Goal: Transaction & Acquisition: Purchase product/service

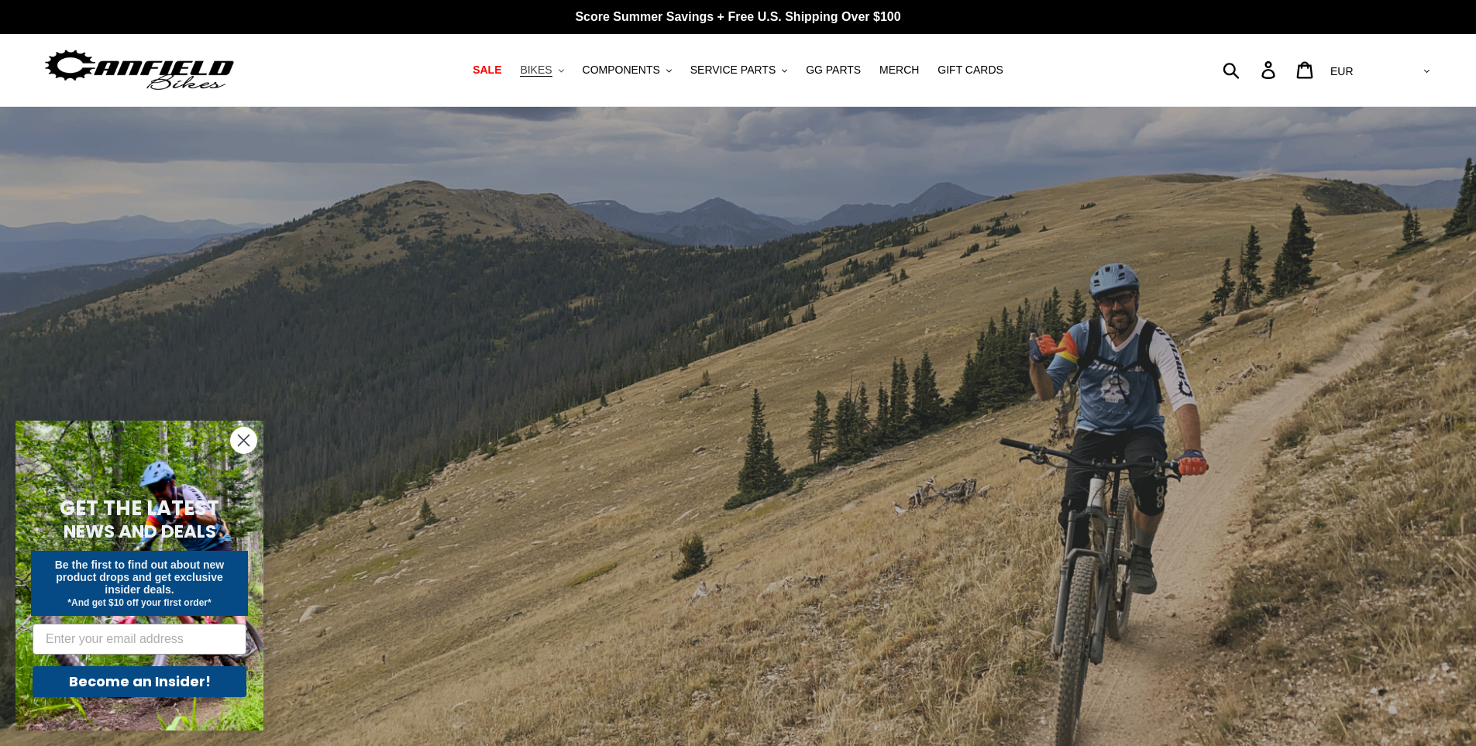
click at [564, 72] on icon ".cls-1{fill:#231f20}" at bounding box center [561, 70] width 5 height 5
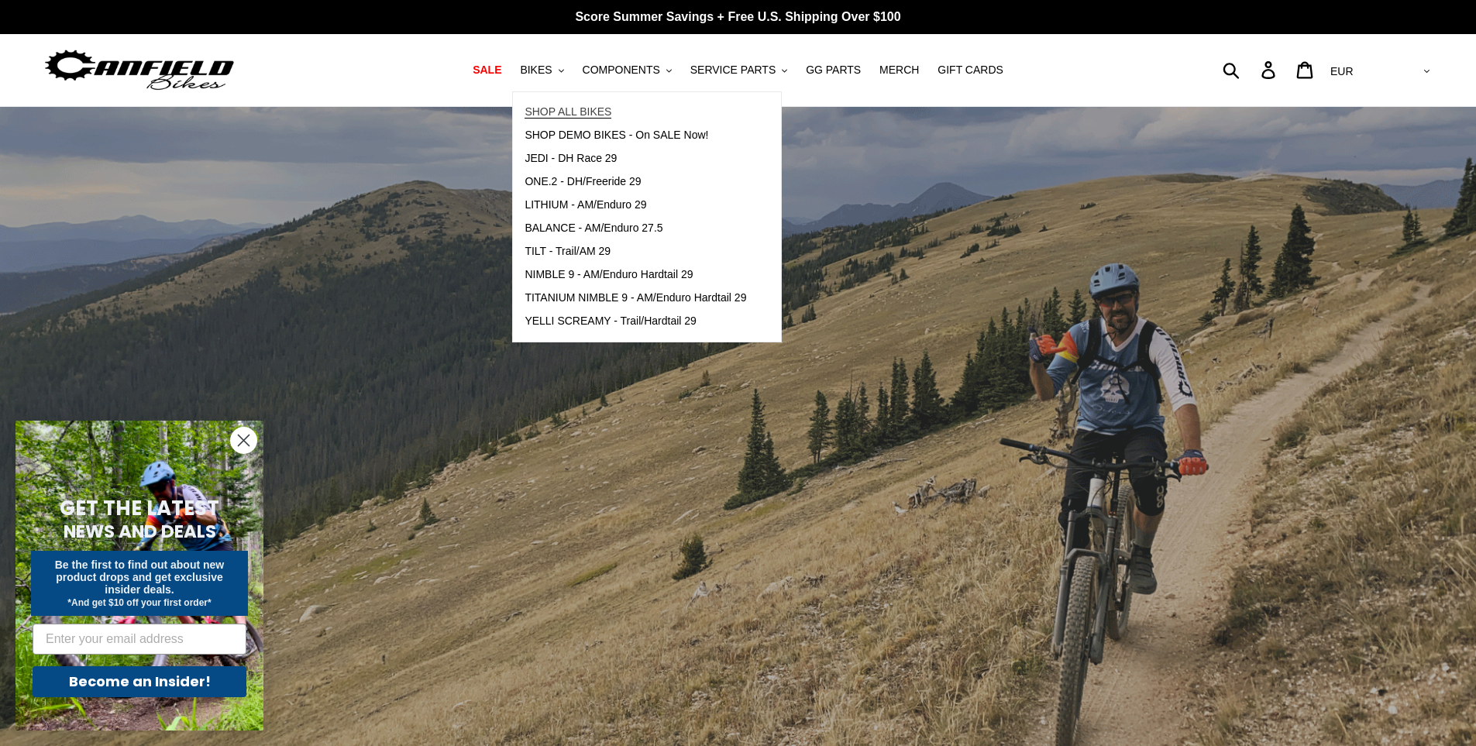
click at [584, 104] on link "SHOP ALL BIKES" at bounding box center [635, 112] width 245 height 23
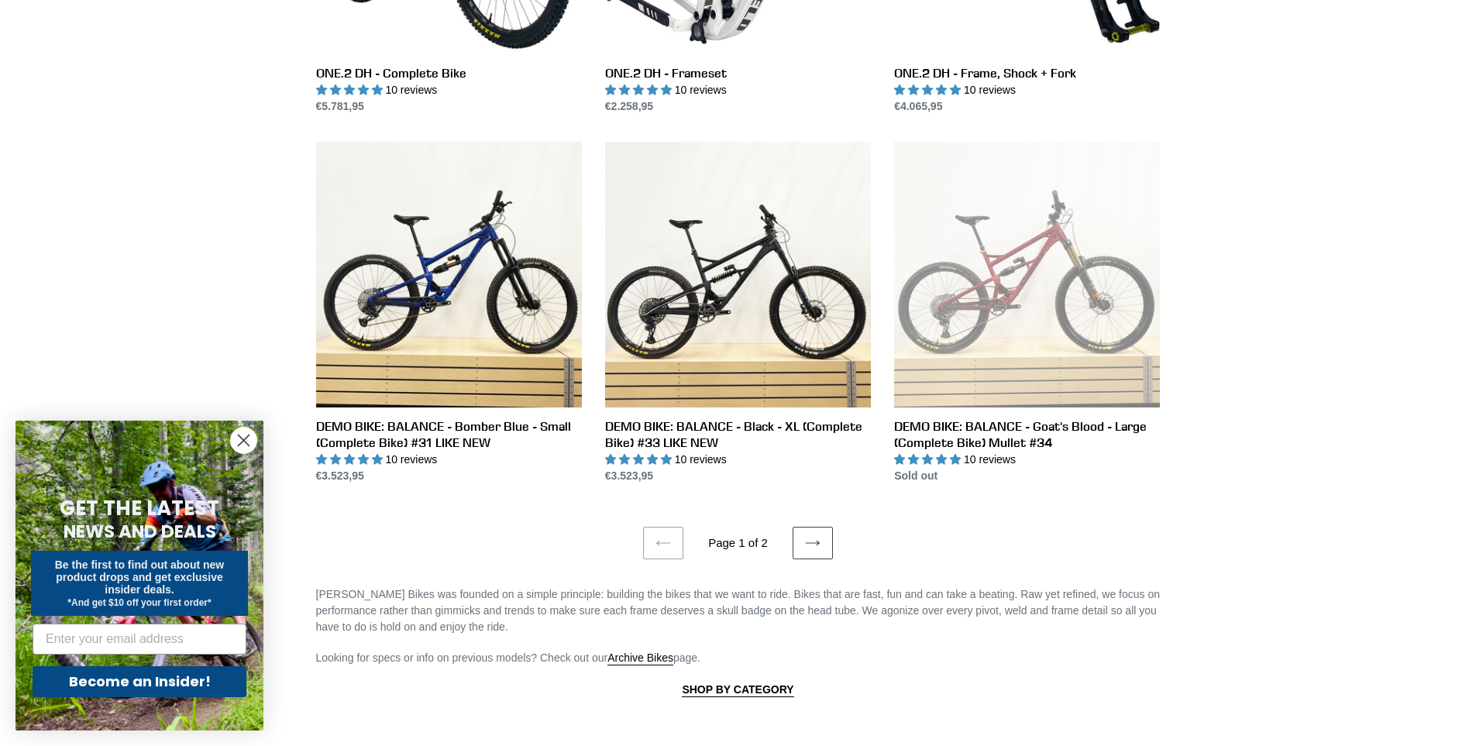
scroll to position [2790, 0]
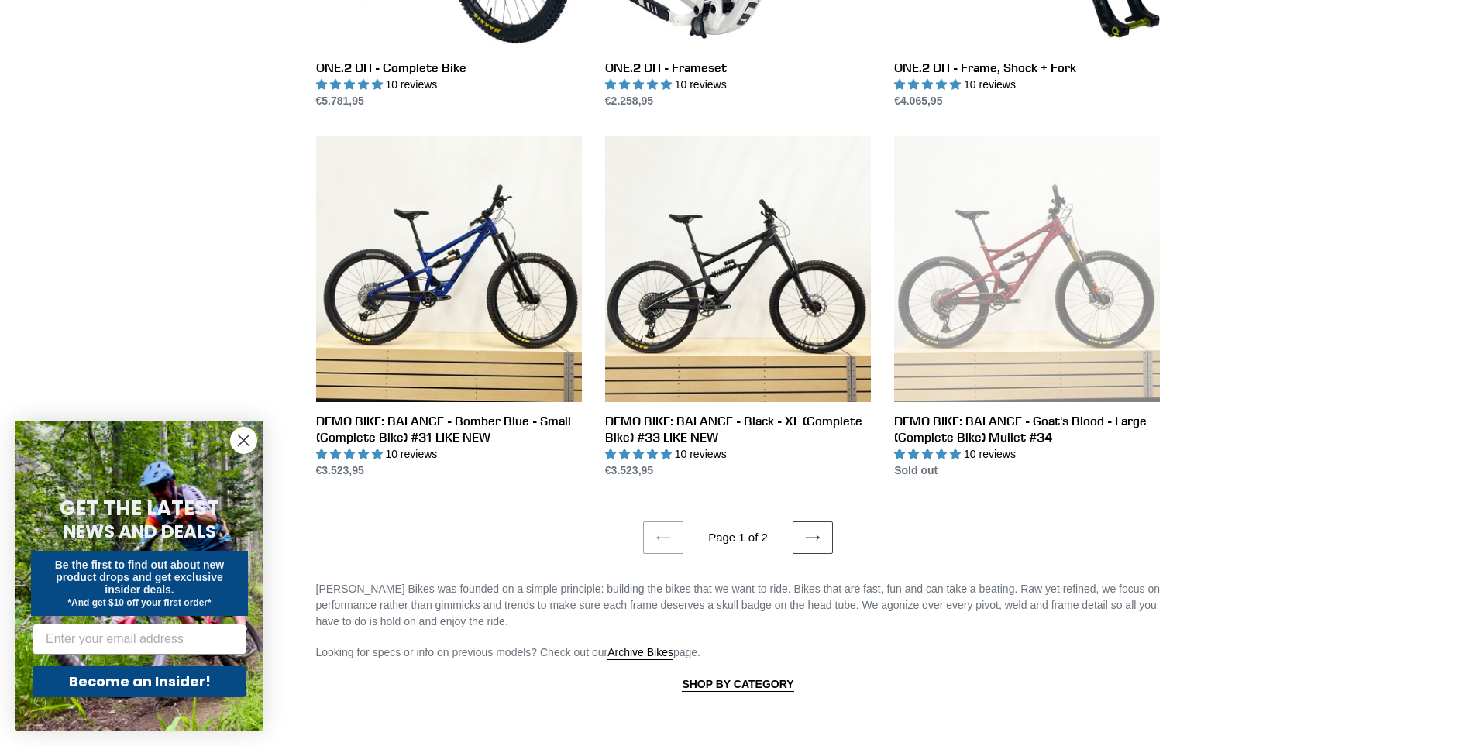
click at [244, 432] on circle "Close dialog" at bounding box center [244, 441] width 26 height 26
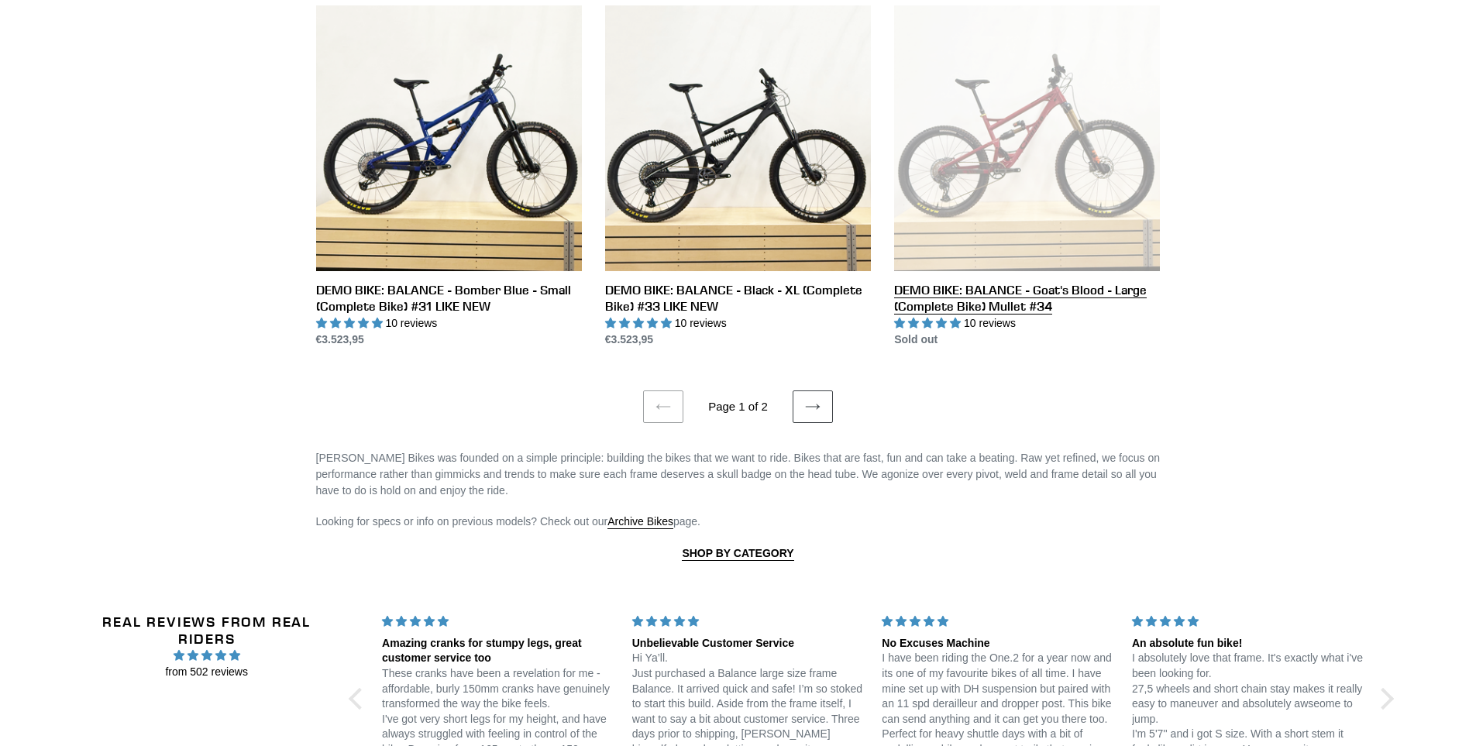
scroll to position [3022, 0]
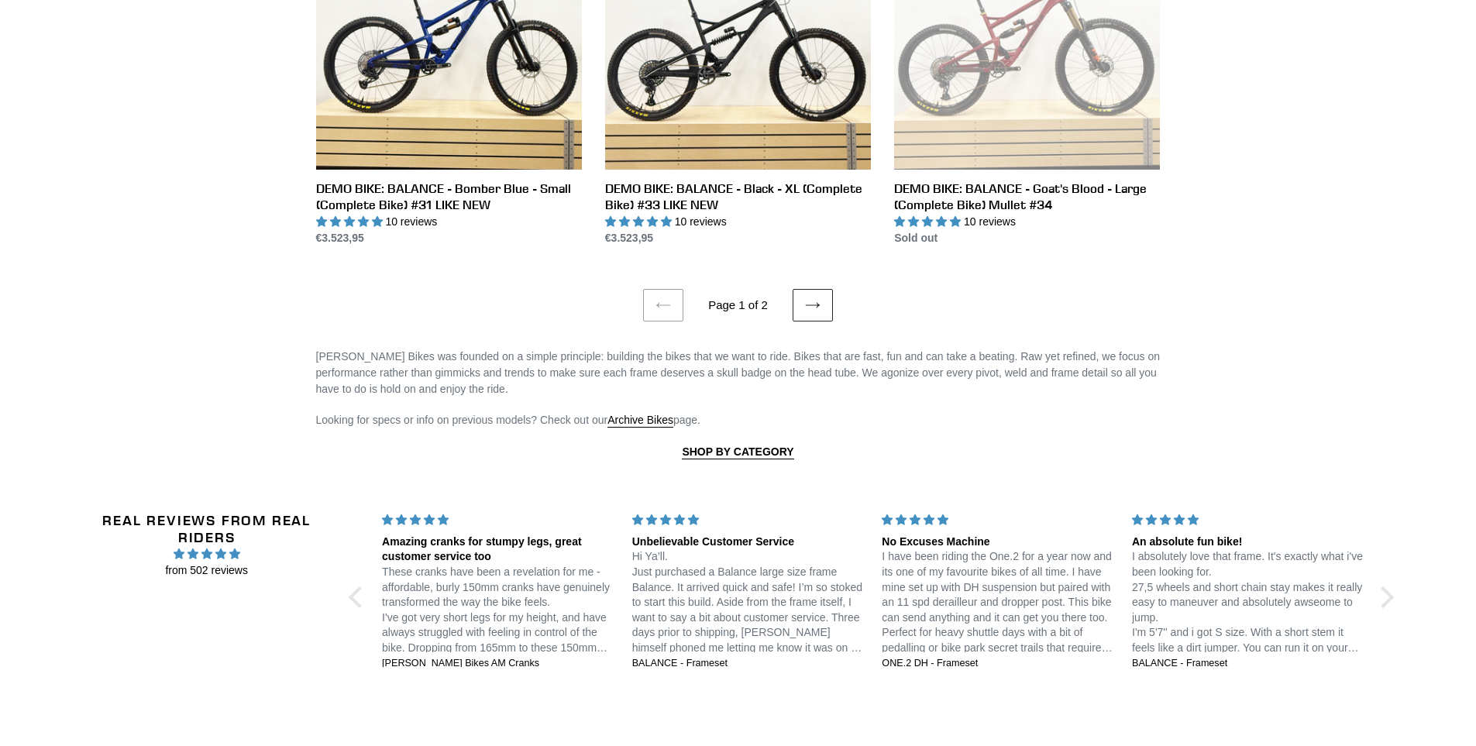
click at [816, 306] on icon at bounding box center [812, 305] width 15 height 15
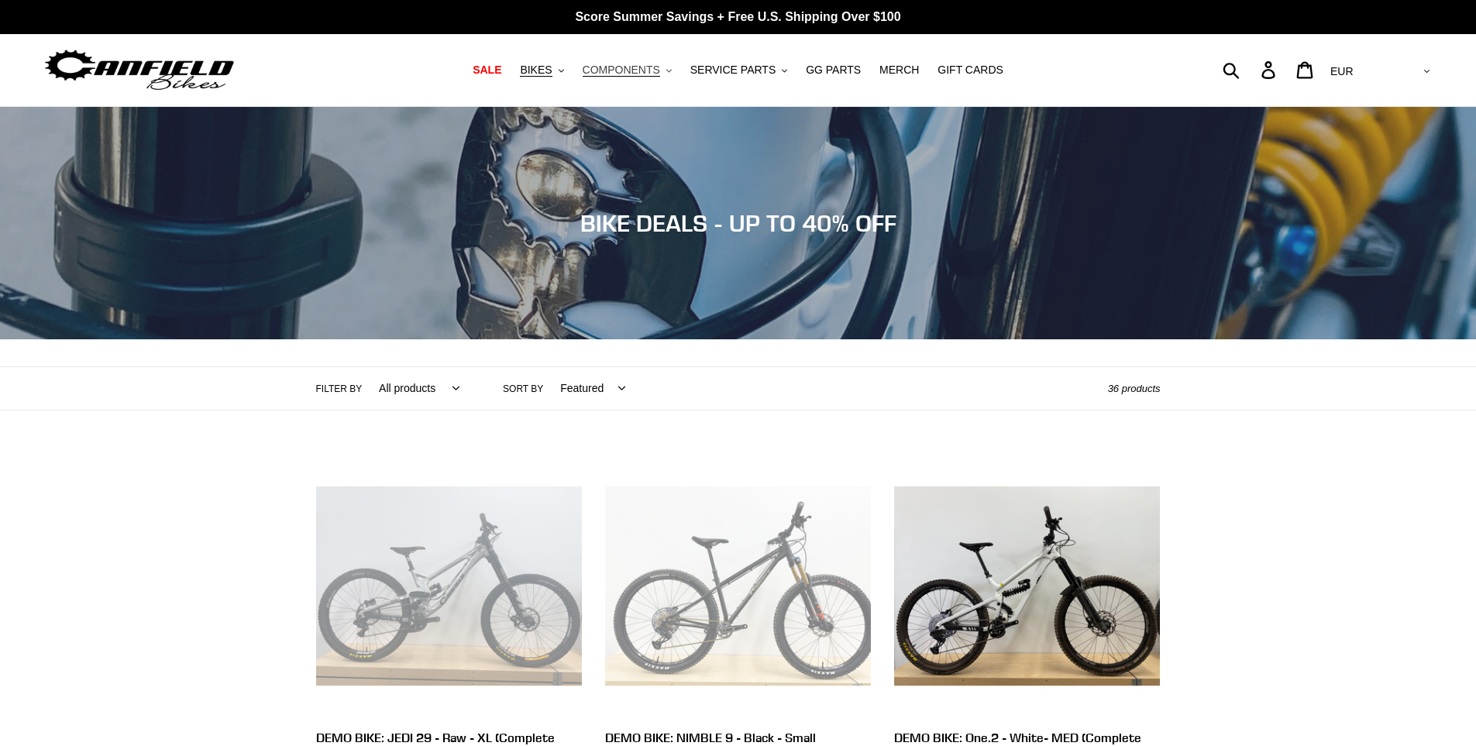
click at [660, 69] on span "COMPONENTS" at bounding box center [621, 70] width 77 height 13
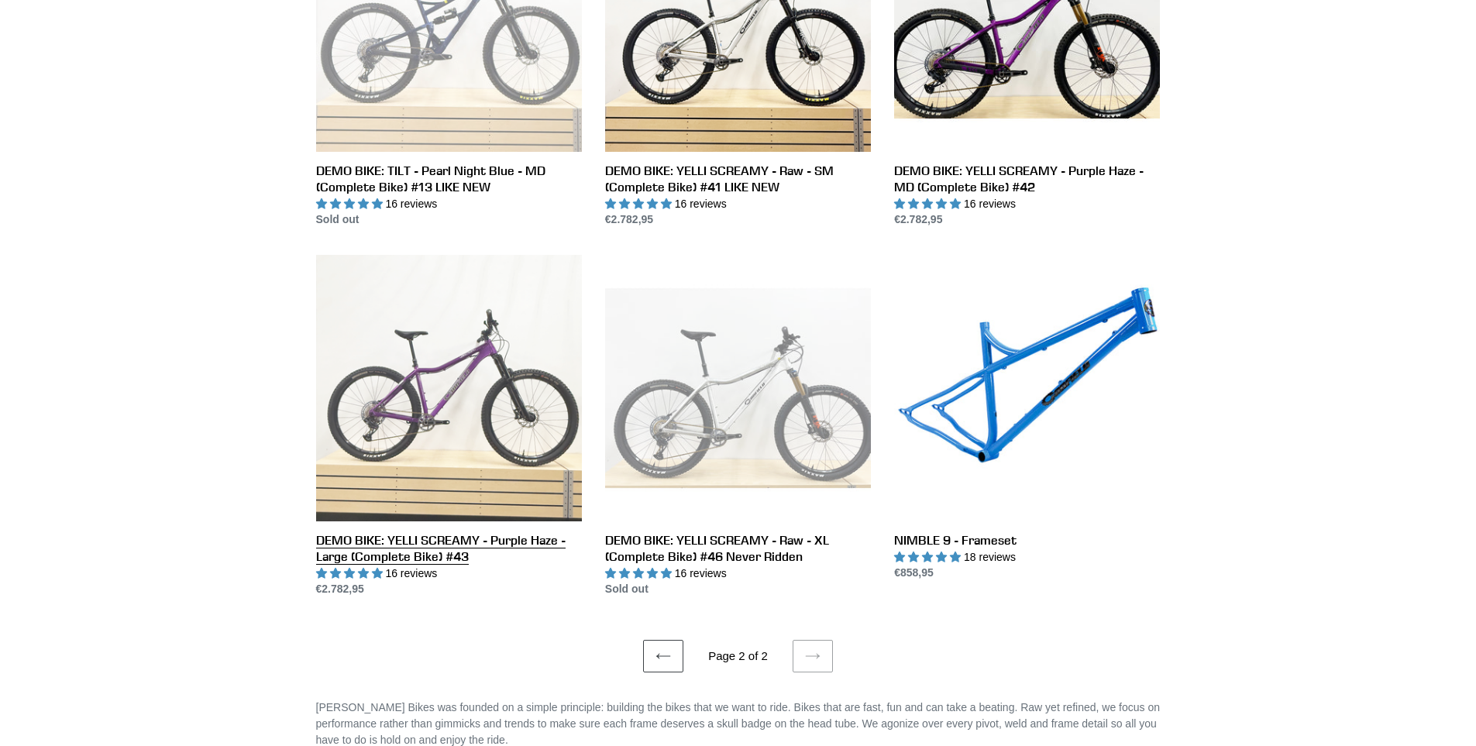
scroll to position [1317, 0]
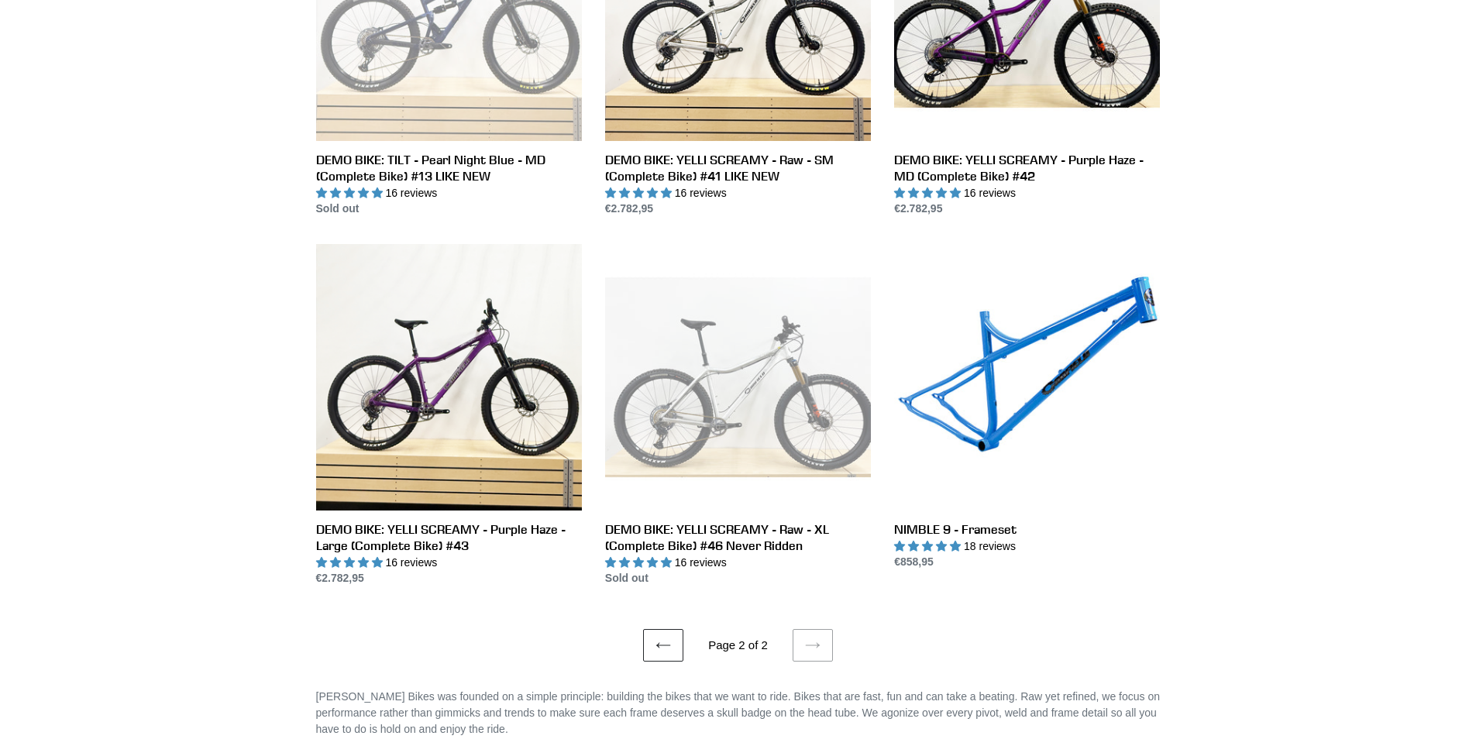
click at [668, 632] on link "Previous page" at bounding box center [663, 645] width 40 height 33
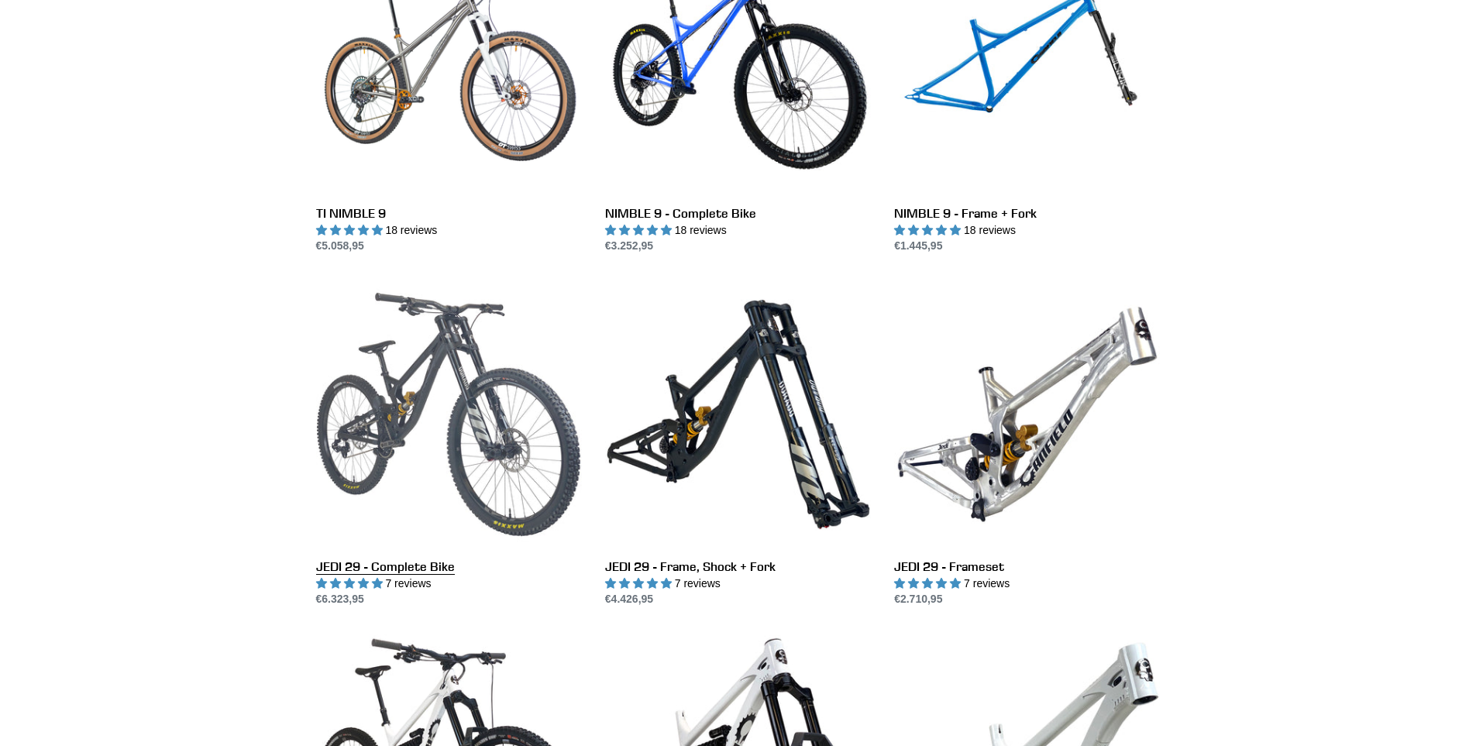
scroll to position [1705, 0]
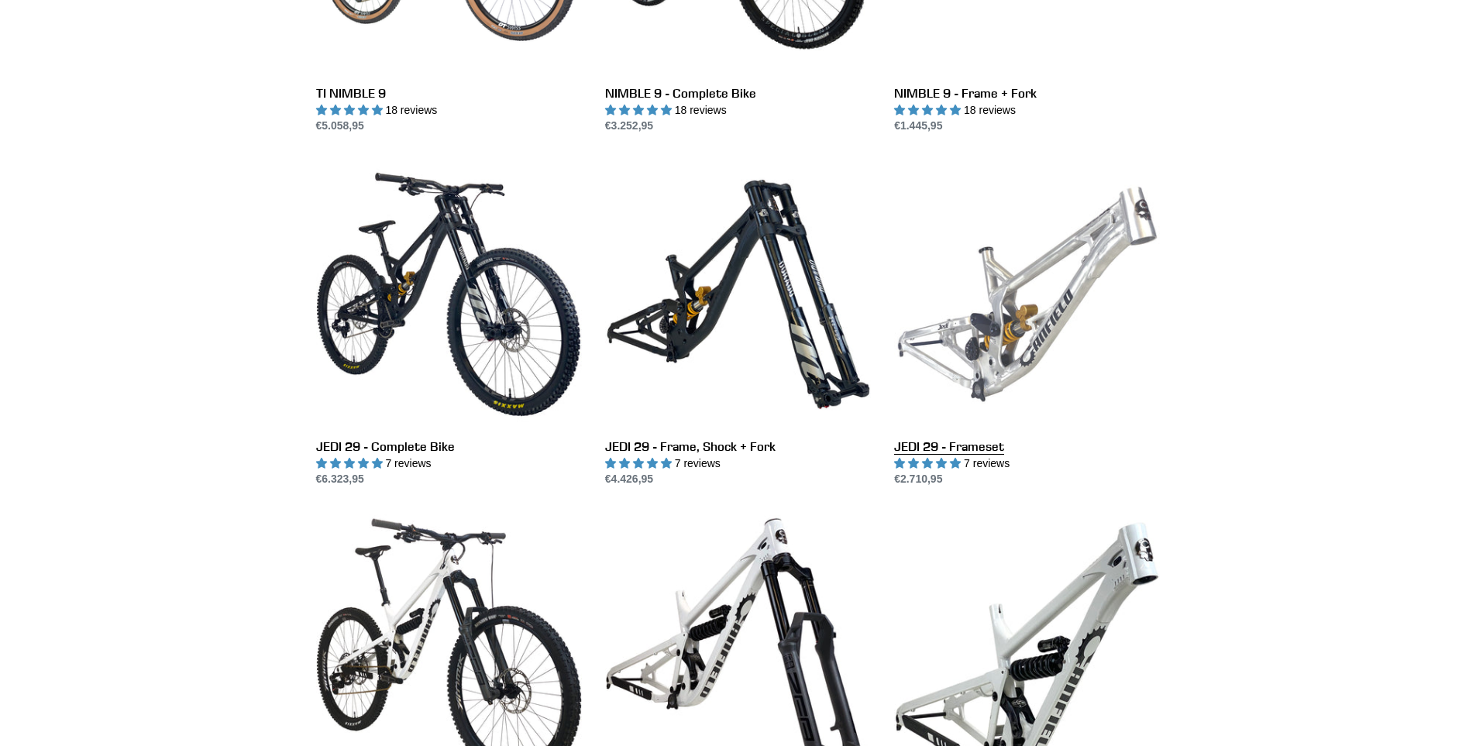
click at [982, 298] on link "JEDI 29 - Frameset" at bounding box center [1027, 324] width 266 height 326
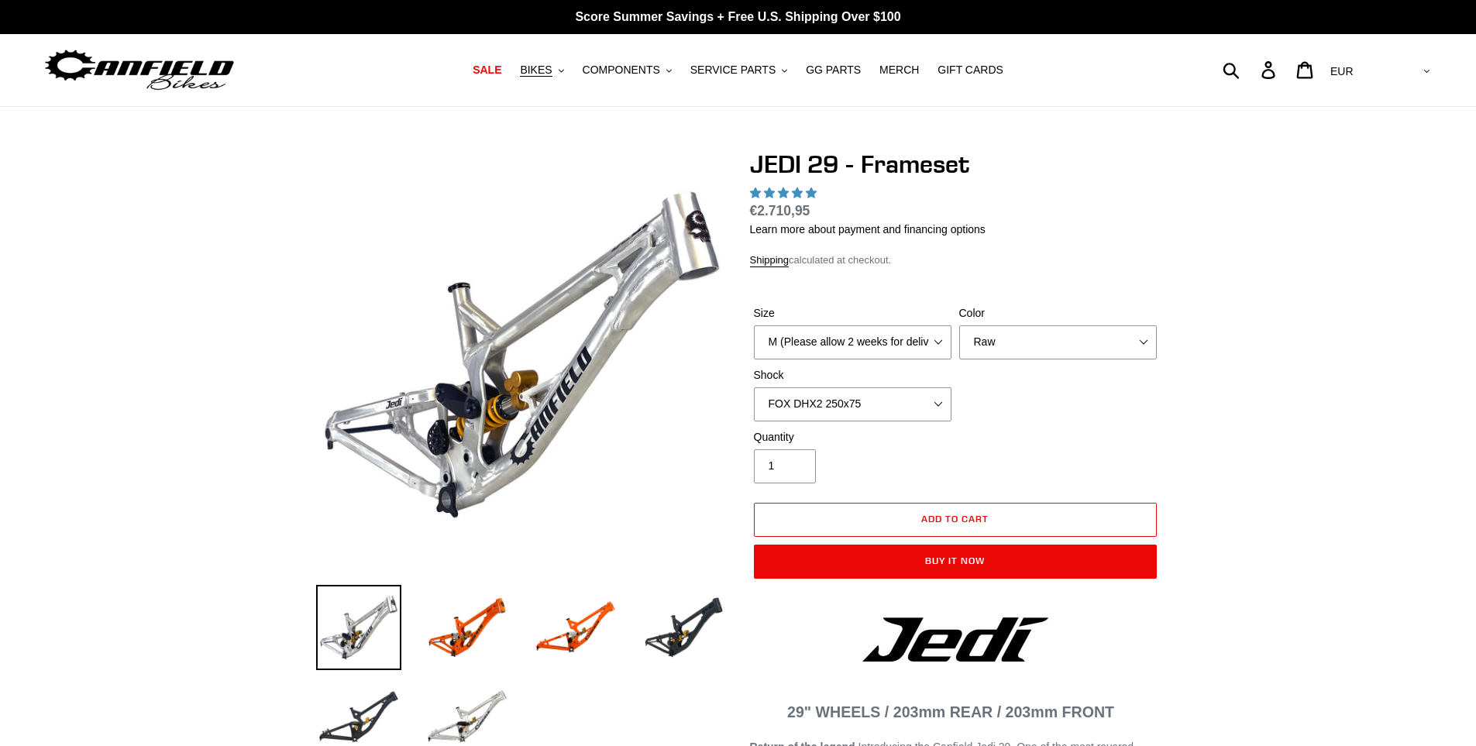
select select "highest-rating"
click at [493, 610] on img at bounding box center [467, 627] width 85 height 85
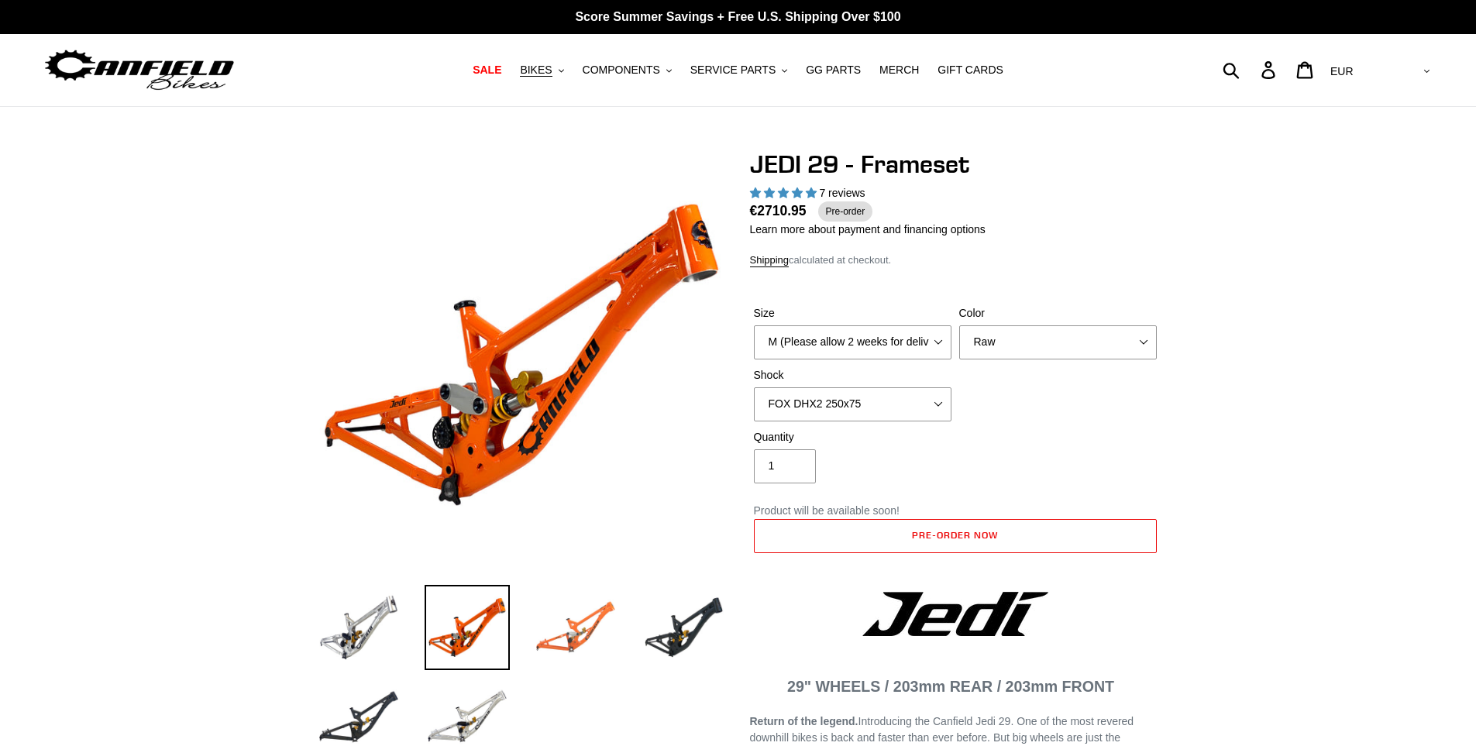
click at [564, 615] on img at bounding box center [575, 627] width 85 height 85
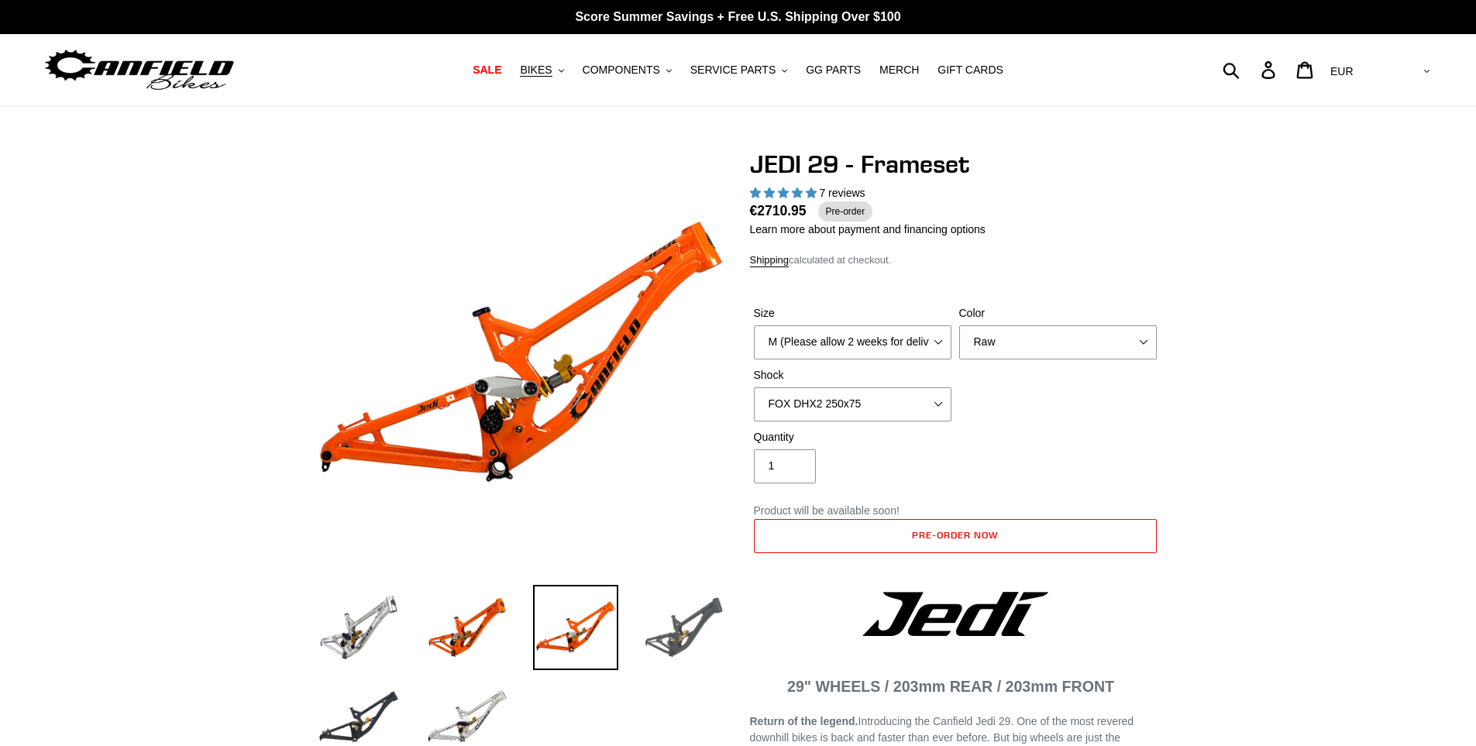
click at [679, 625] on img at bounding box center [684, 627] width 85 height 85
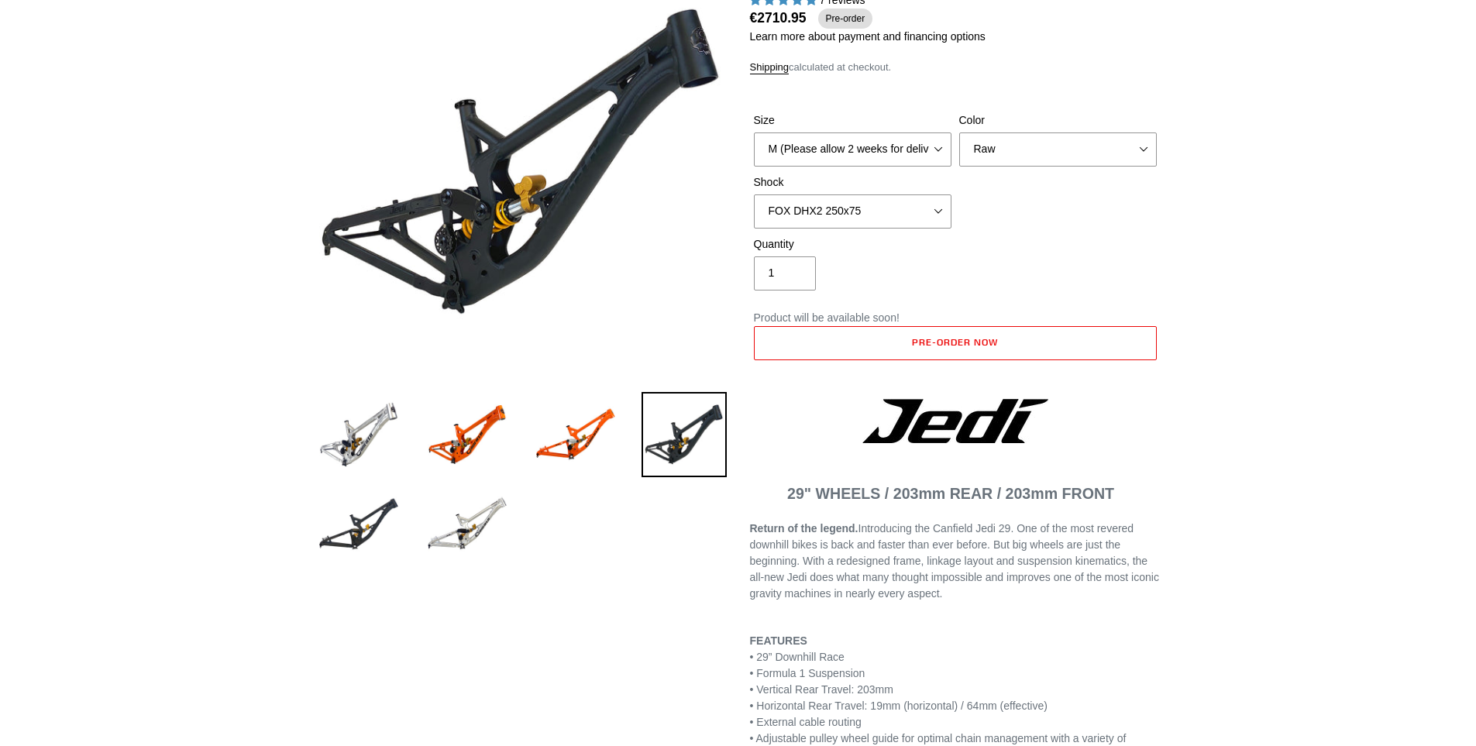
scroll to position [232, 0]
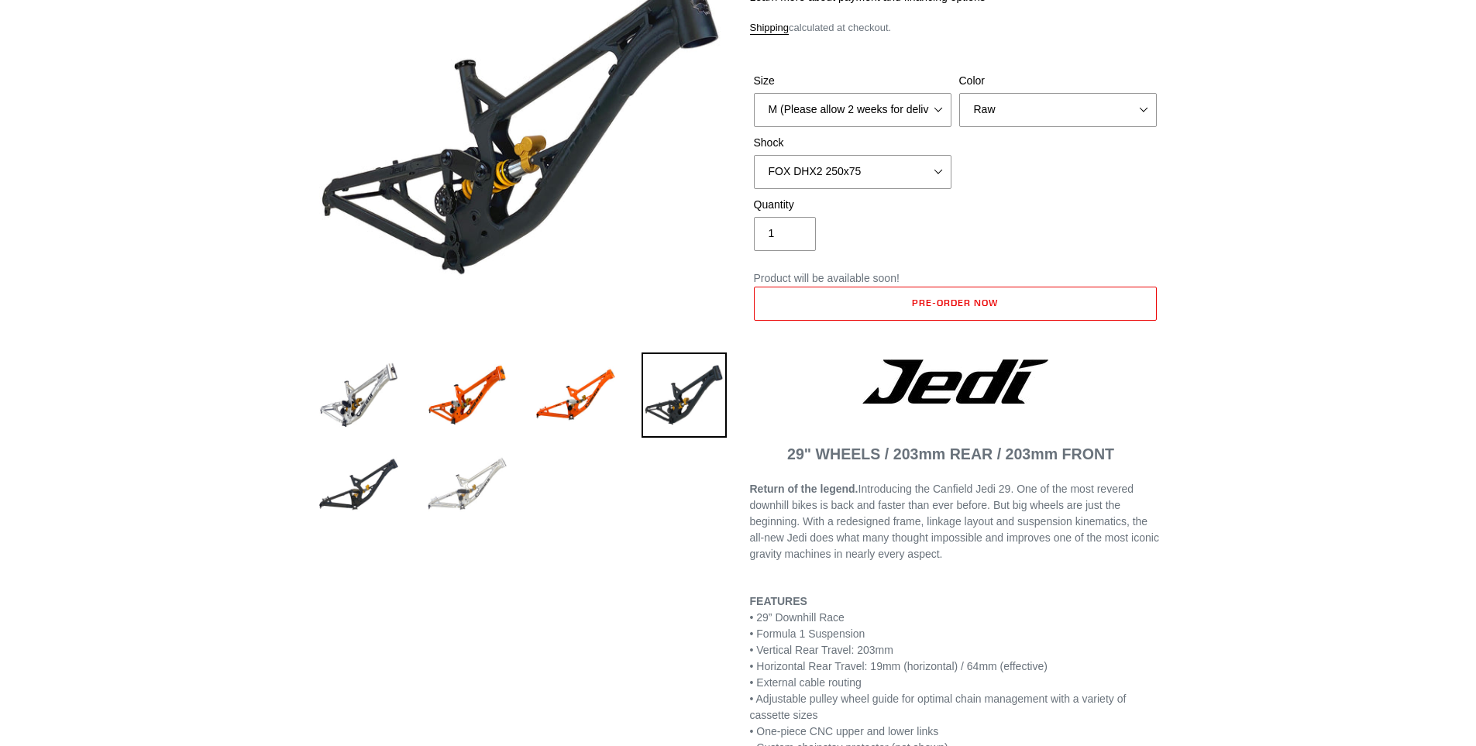
click at [453, 499] on img at bounding box center [467, 484] width 85 height 85
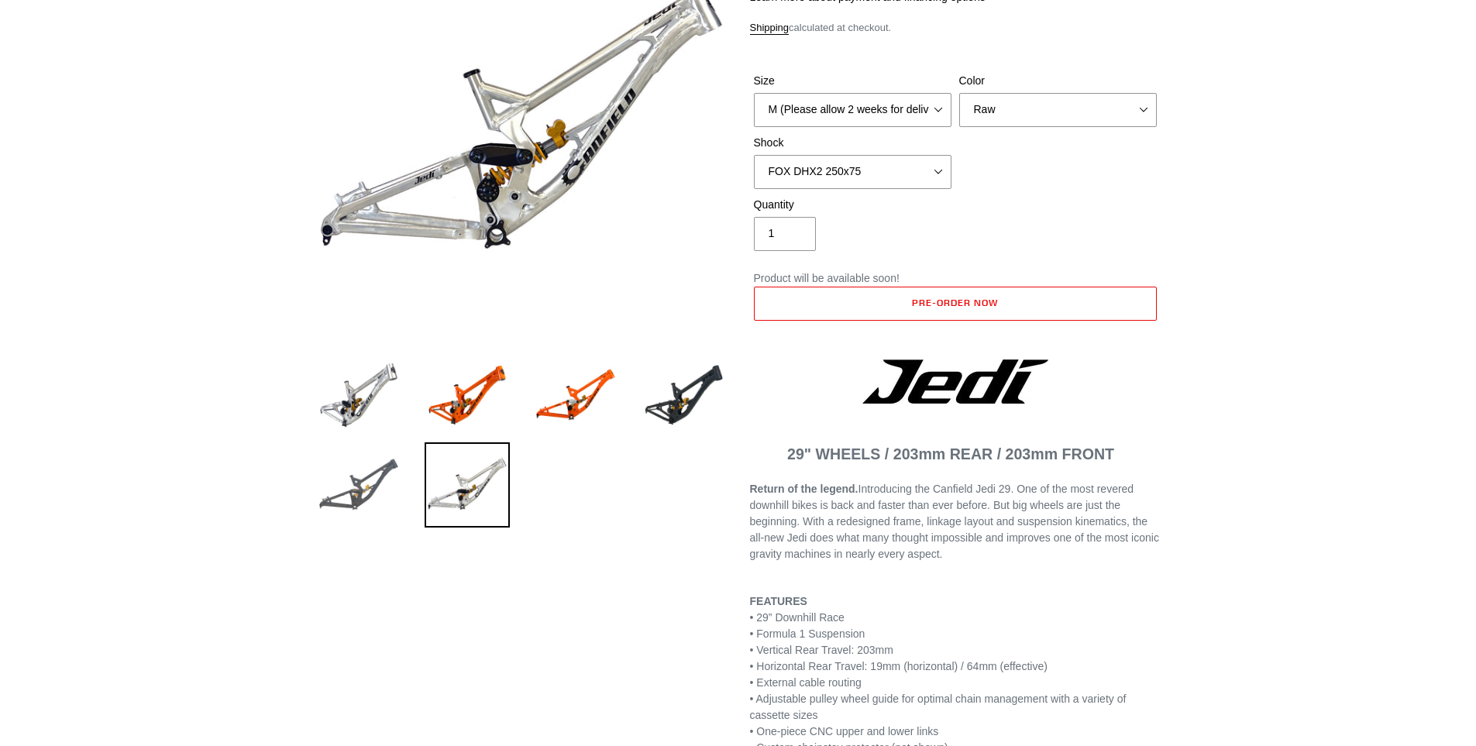
click at [362, 463] on img at bounding box center [358, 484] width 85 height 85
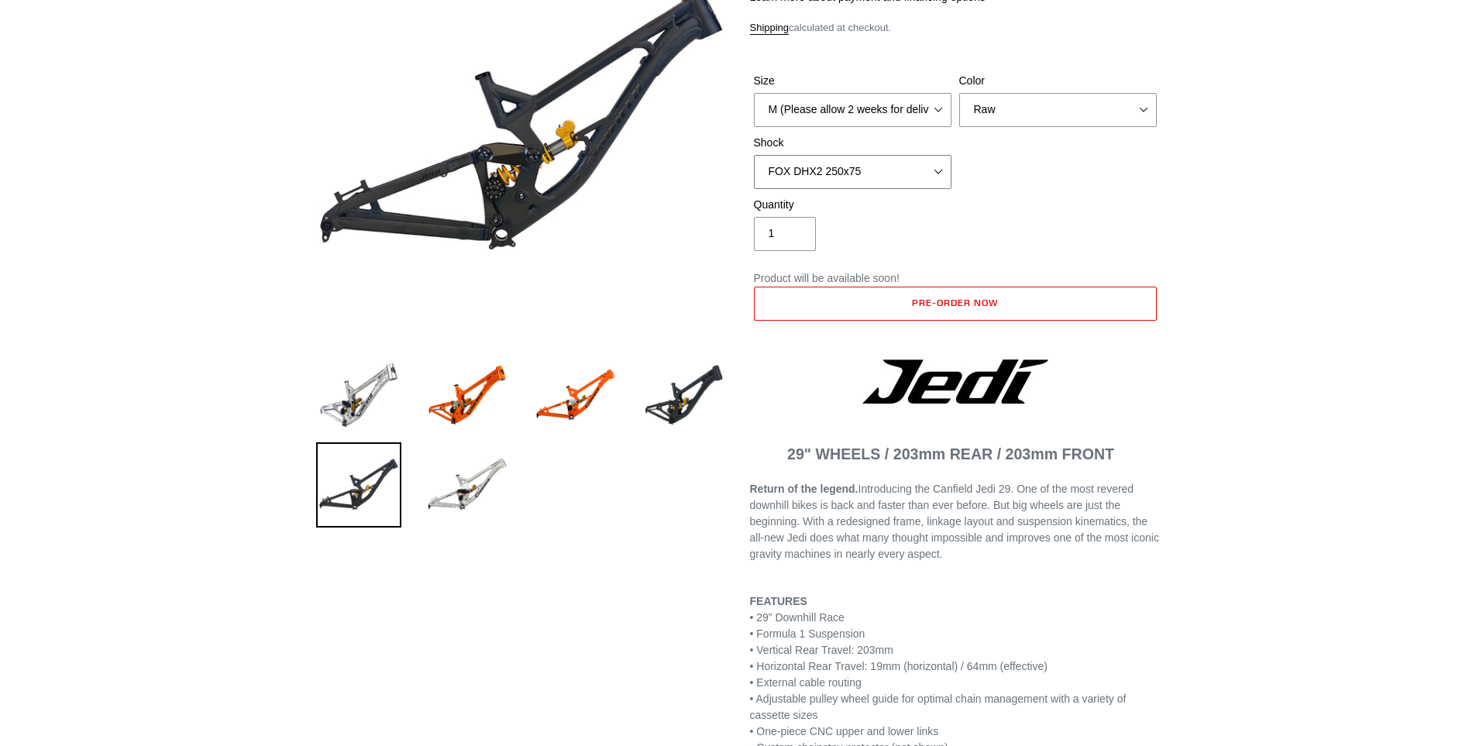
click at [835, 170] on select "No Shock FOX DHX2 250x75 RockShox Vivid Ultimate DH 250x75 EXT e-Storia LOX V3" at bounding box center [853, 172] width 198 height 34
click at [754, 155] on select "No Shock FOX DHX2 250x75 RockShox Vivid Ultimate DH 250x75 EXT e-Storia LOX V3" at bounding box center [853, 172] width 198 height 34
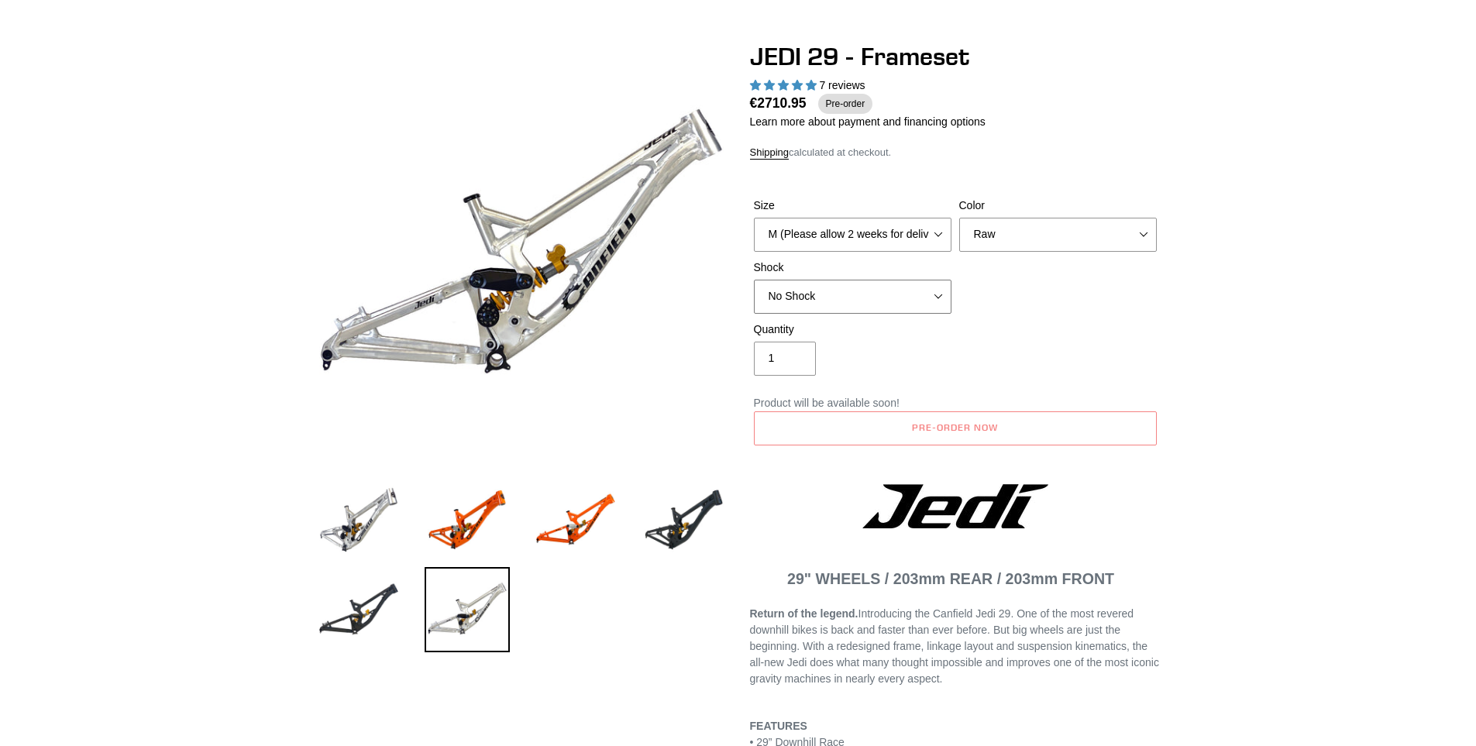
scroll to position [77, 0]
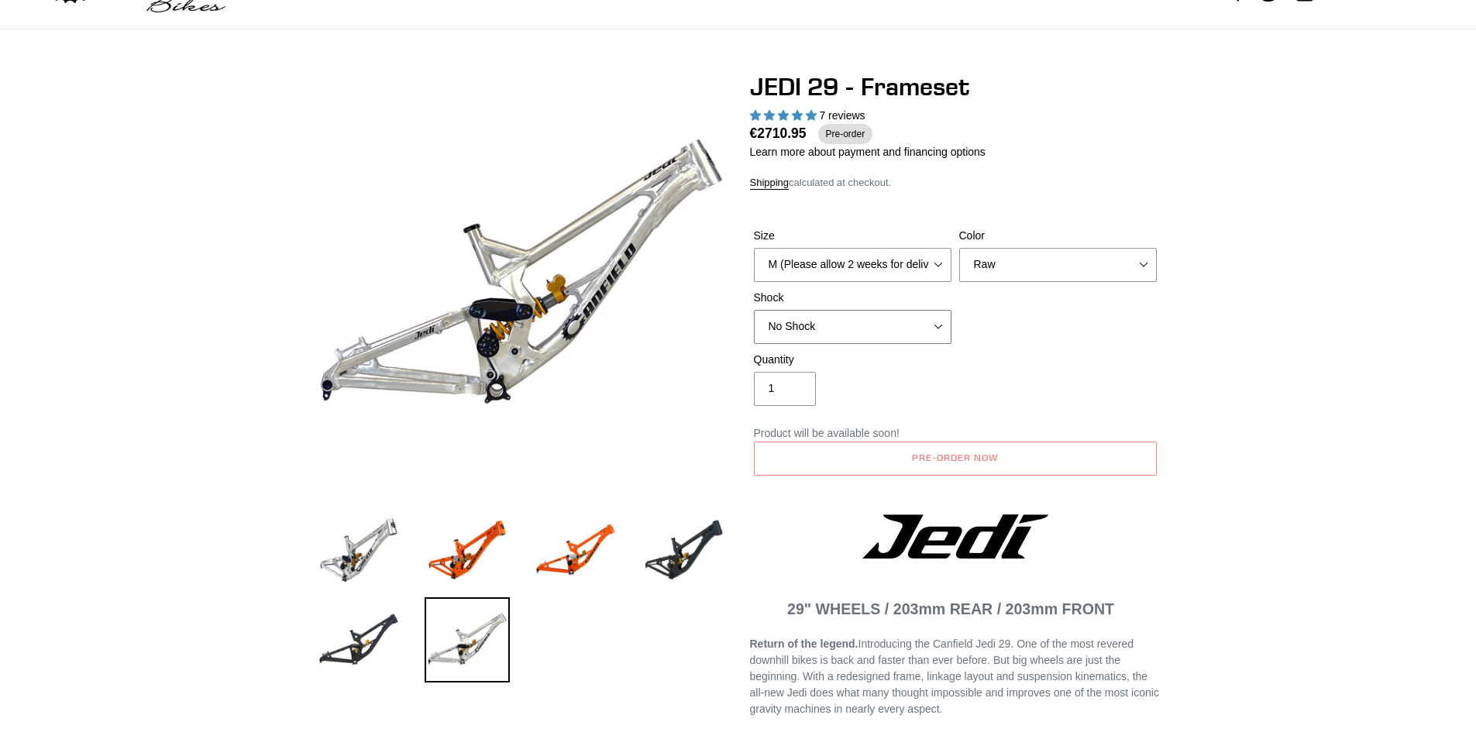
click at [802, 327] on select "No Shock FOX DHX2 250x75 RockShox Vivid Ultimate DH 250x75 EXT e-Storia LOX V3" at bounding box center [853, 327] width 198 height 34
select select "EXT e-Storia LOX V3"
click at [754, 310] on select "No Shock FOX DHX2 250x75 RockShox Vivid Ultimate DH 250x75 EXT e-Storia LOX V3" at bounding box center [853, 327] width 198 height 34
click at [847, 331] on select "No Shock FOX DHX2 250x75 RockShox Vivid Ultimate DH 250x75 EXT e-Storia LOX V3" at bounding box center [853, 327] width 198 height 34
click at [825, 262] on select "M (Please allow 2 weeks for delivery) L (Please allow 2 weeks for delivery) XL" at bounding box center [853, 265] width 198 height 34
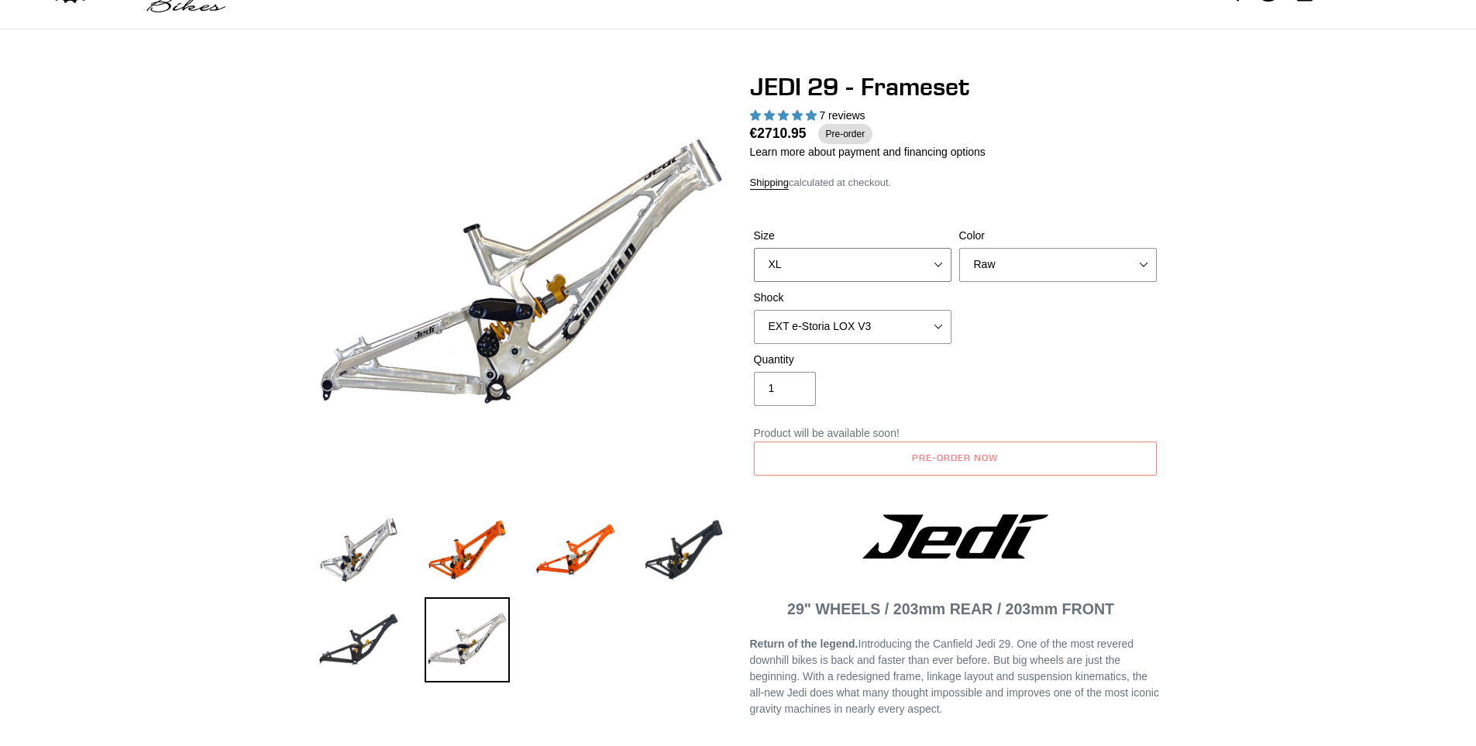
click at [754, 248] on select "M (Please allow 2 weeks for delivery) L (Please allow 2 weeks for delivery) XL" at bounding box center [853, 265] width 198 height 34
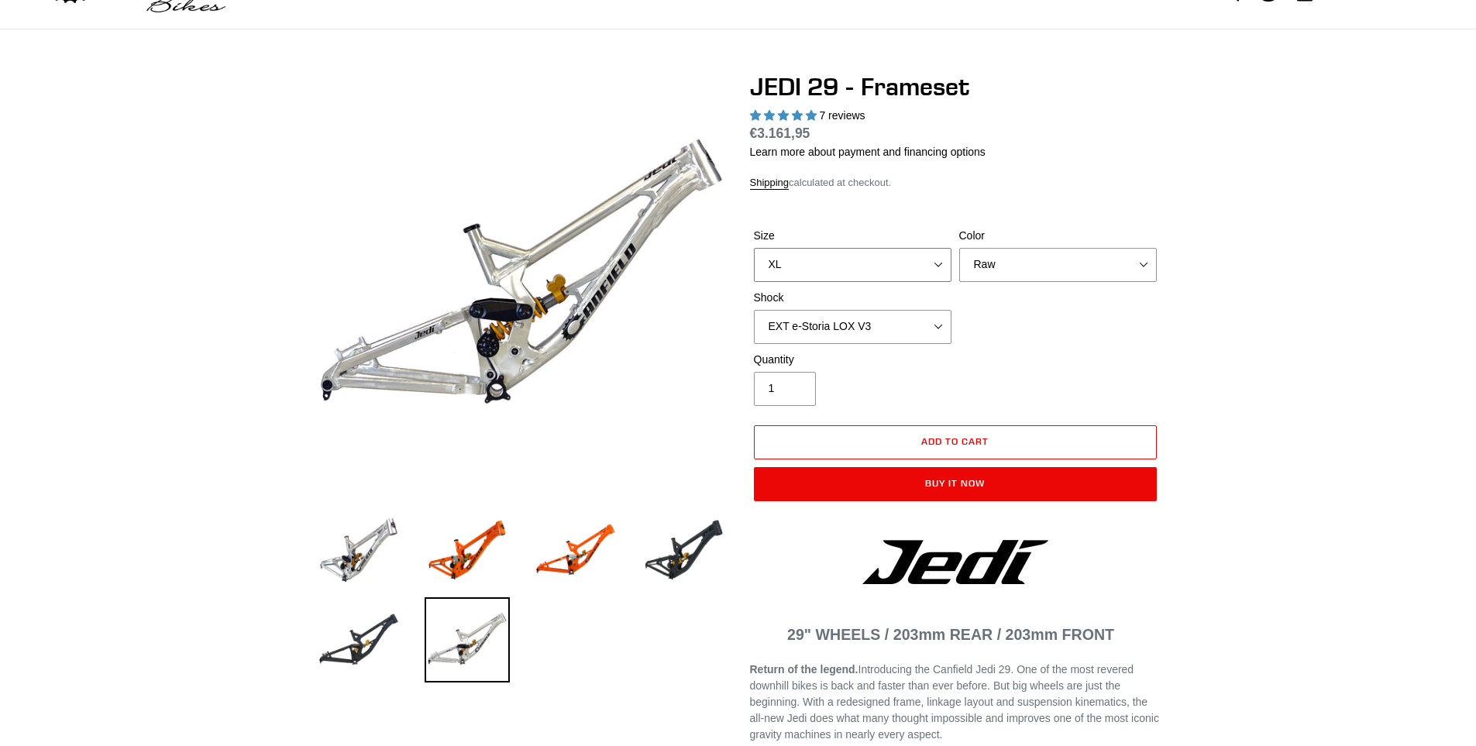
click at [775, 275] on select "M (Please allow 2 weeks for delivery) L (Please allow 2 weeks for delivery) XL" at bounding box center [853, 265] width 198 height 34
select select "L (Please allow 2 weeks for delivery)"
click at [754, 248] on select "M (Please allow 2 weeks for delivery) L (Please allow 2 weeks for delivery) XL" at bounding box center [853, 265] width 198 height 34
click at [1031, 263] on select "Orange Raw Stealth Black" at bounding box center [1058, 265] width 198 height 34
click at [959, 248] on select "Orange Raw Stealth Black" at bounding box center [1058, 265] width 198 height 34
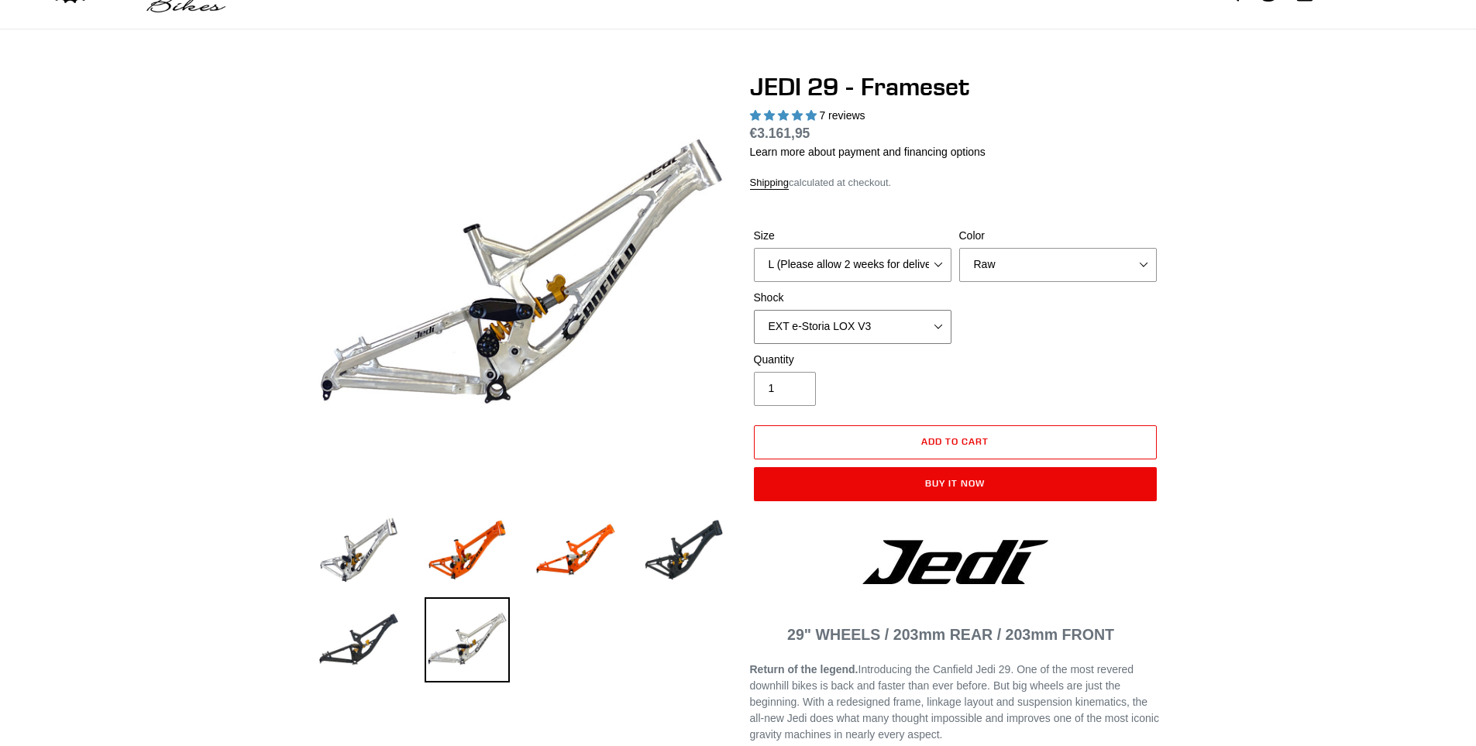
click at [856, 328] on select "No Shock FOX DHX2 250x75 RockShox Vivid Ultimate DH 250x75 EXT e-Storia LOX V3" at bounding box center [853, 327] width 198 height 34
click at [754, 310] on select "No Shock FOX DHX2 250x75 RockShox Vivid Ultimate DH 250x75 EXT e-Storia LOX V3" at bounding box center [853, 327] width 198 height 34
